Goal: Transaction & Acquisition: Obtain resource

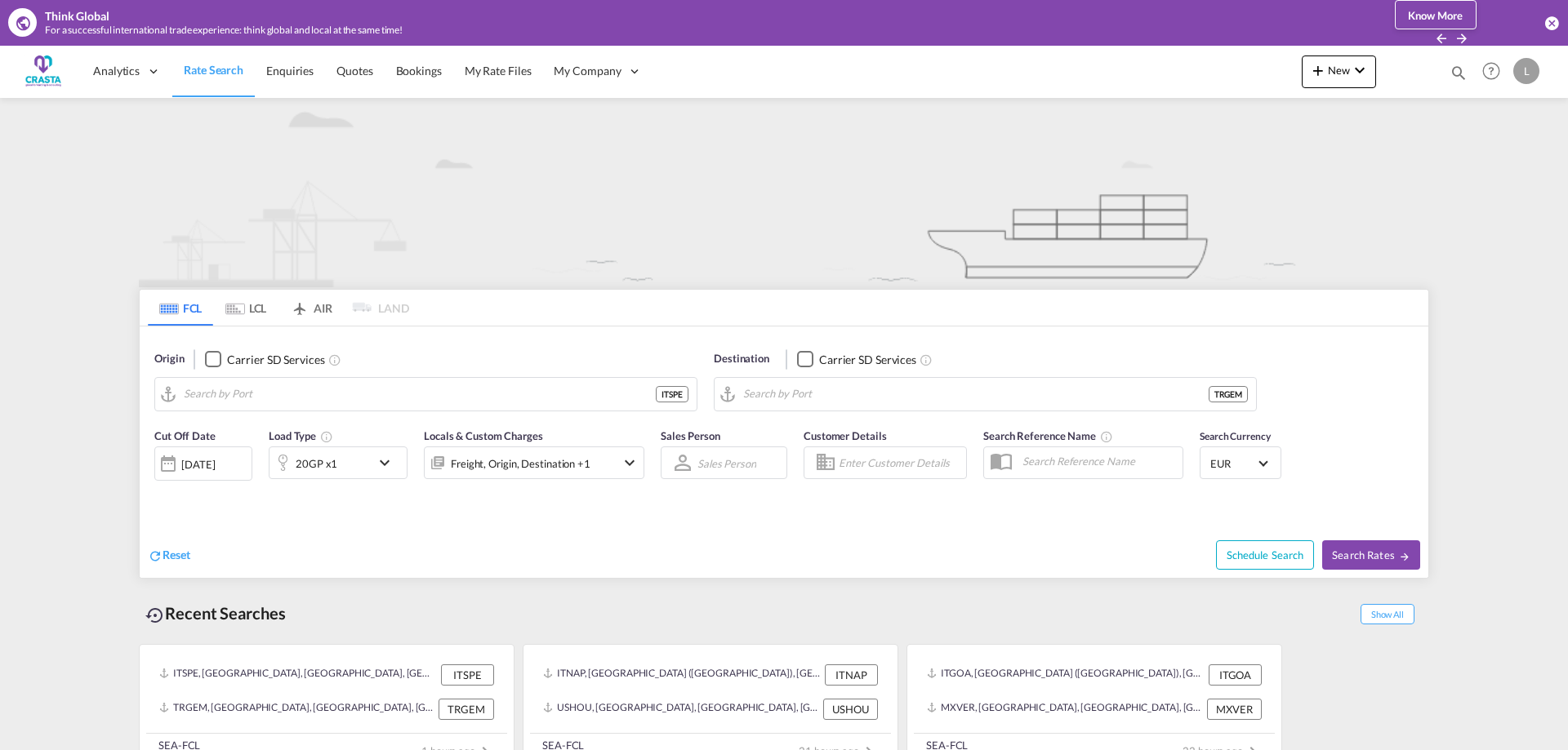
type input "La Spezia, ITSPE"
type input "Gemlik, TRGEM"
click at [674, 393] on button "Clear Input" at bounding box center [680, 393] width 24 height 24
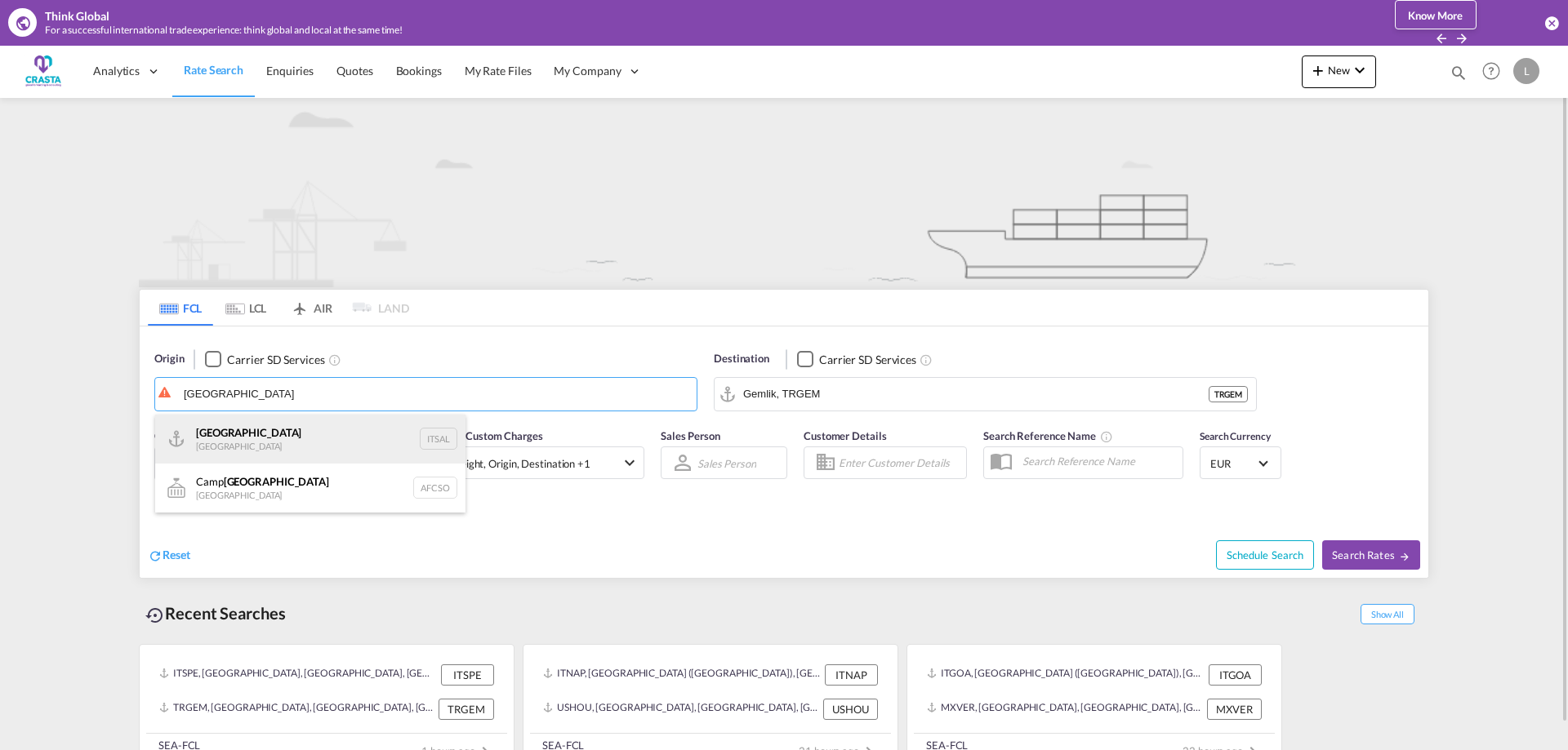
click at [222, 428] on div "[PERSON_NAME] [GEOGRAPHIC_DATA] ITSAL" at bounding box center [310, 439] width 311 height 49
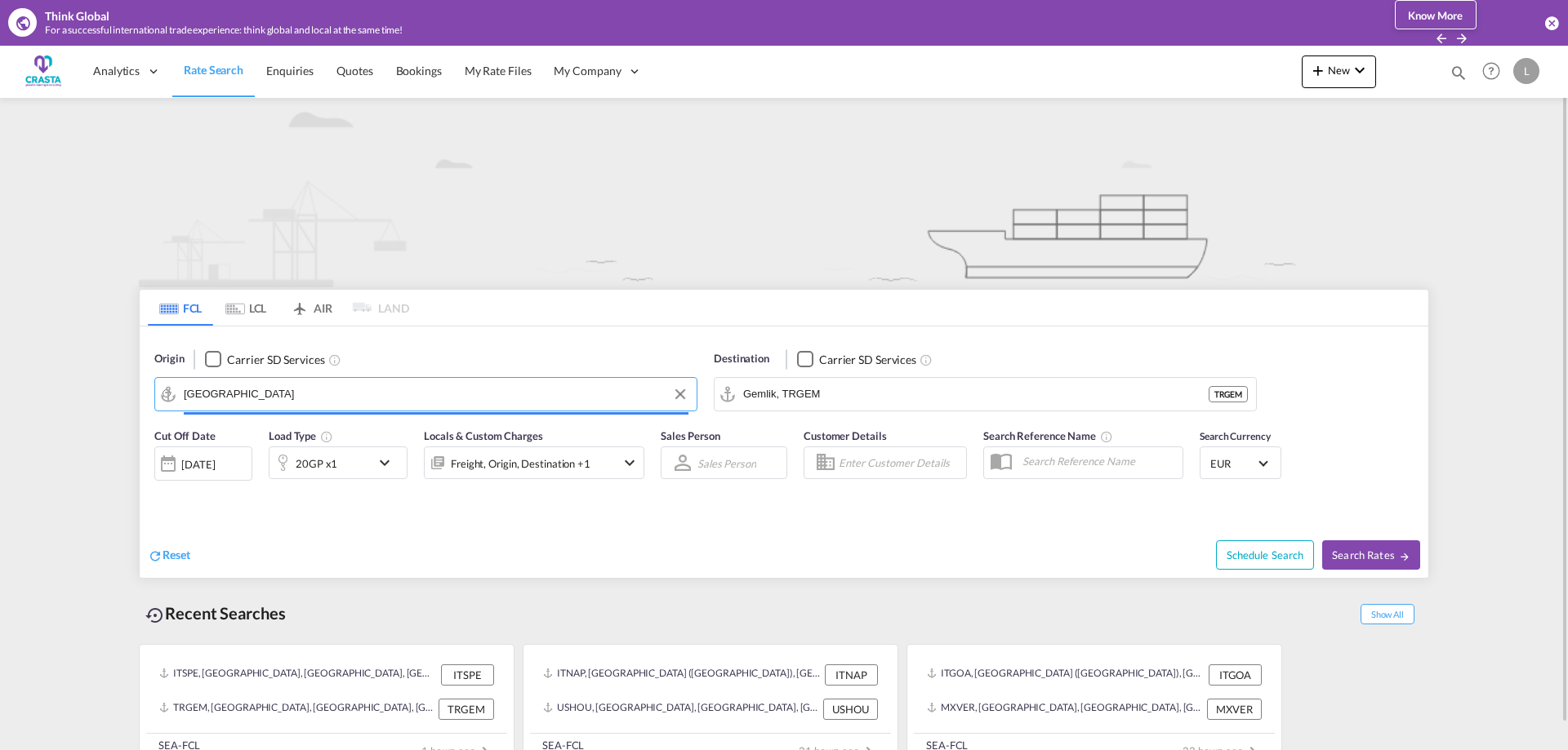
type input "[GEOGRAPHIC_DATA], ITSAL"
click at [1238, 393] on button "Clear Input" at bounding box center [1239, 393] width 24 height 24
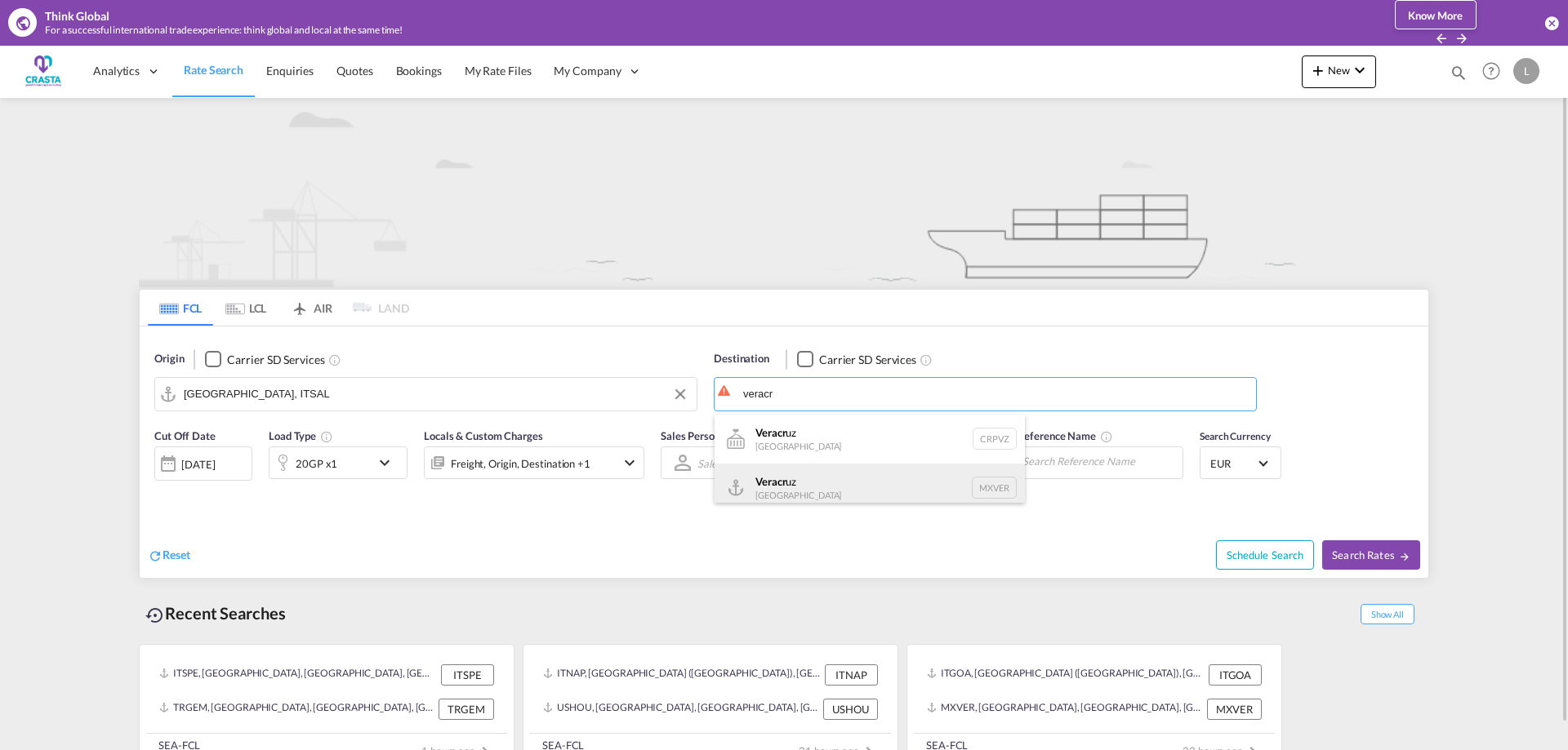
click at [800, 483] on div "Veracr uz [GEOGRAPHIC_DATA] MXVER" at bounding box center [870, 488] width 311 height 49
type input "[GEOGRAPHIC_DATA], MXVER"
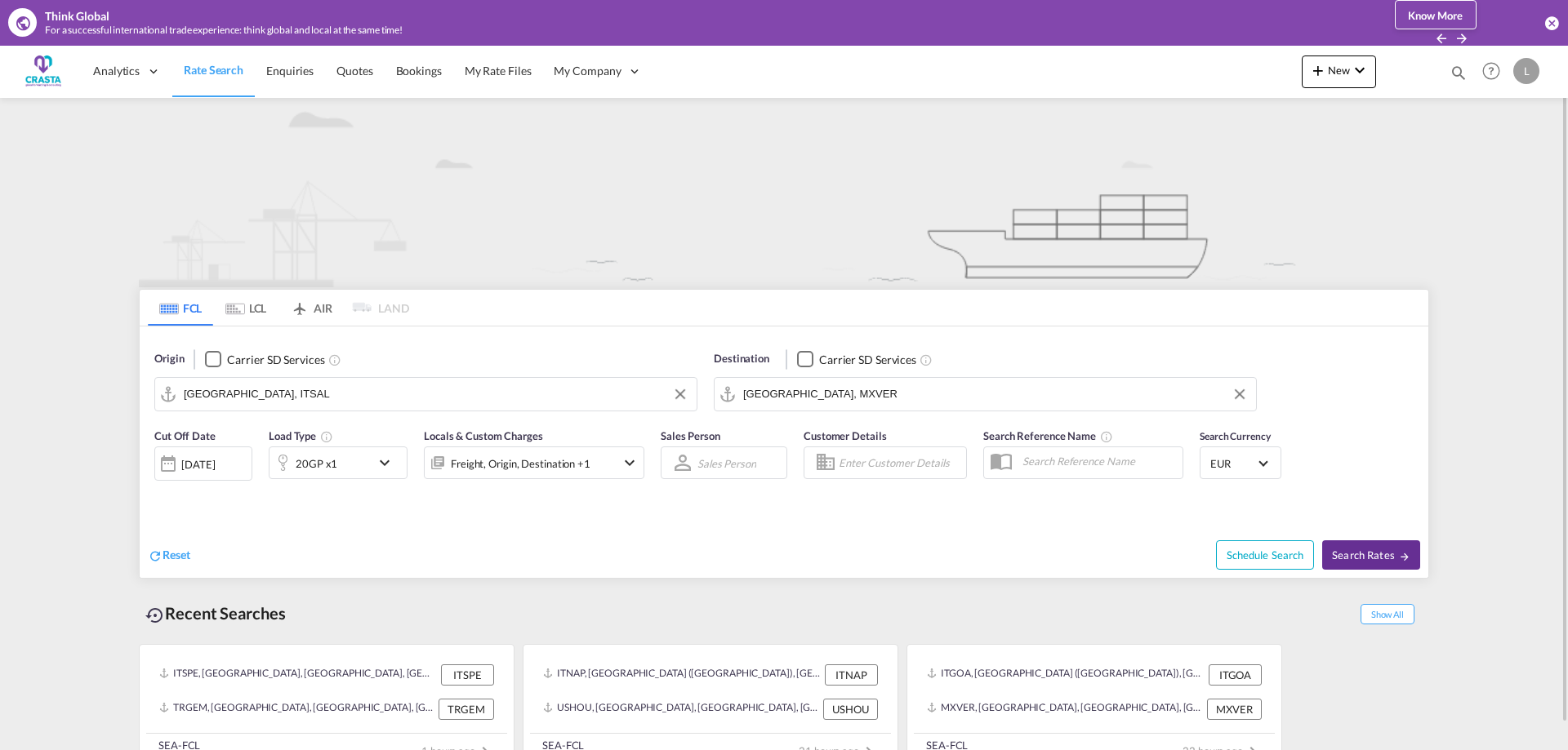
click at [1382, 555] on span "Search Rates" at bounding box center [1371, 555] width 78 height 14
type input "ITSAL to MXVER / [DATE]"
